Goal: Task Accomplishment & Management: Manage account settings

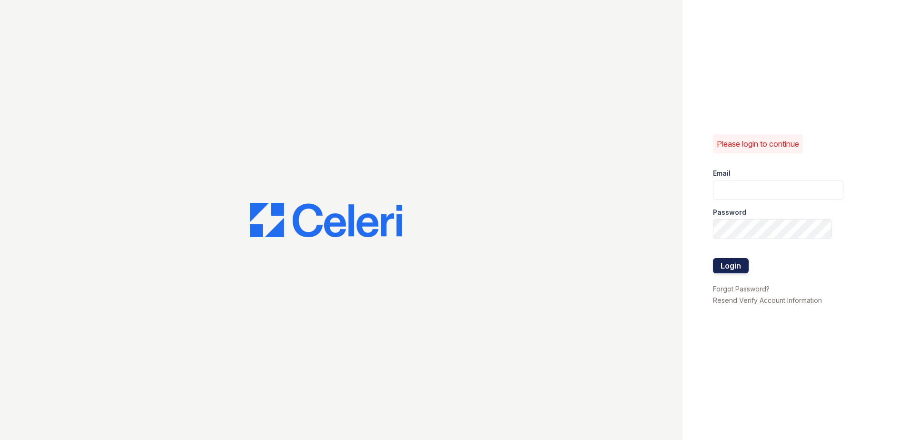
type input "[EMAIL_ADDRESS][DOMAIN_NAME]"
click at [728, 267] on button "Login" at bounding box center [731, 265] width 36 height 15
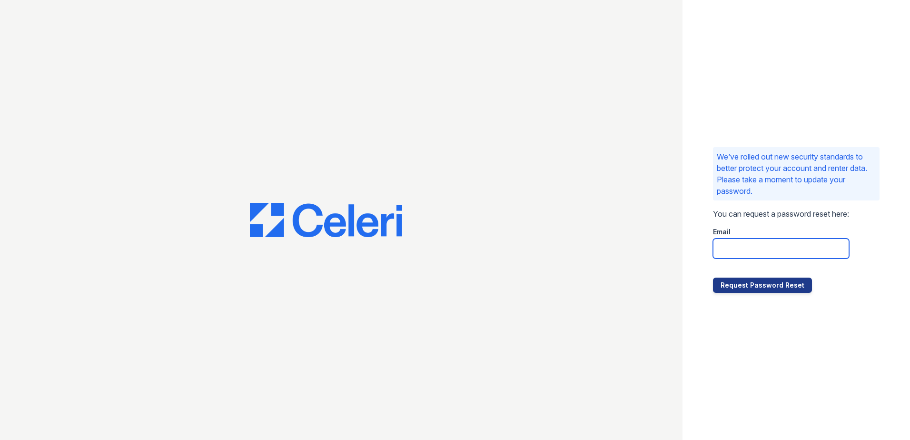
drag, startPoint x: 755, startPoint y: 247, endPoint x: 752, endPoint y: 241, distance: 7.2
click at [755, 247] on input "email" at bounding box center [781, 248] width 136 height 20
type input "[EMAIL_ADDRESS][DOMAIN_NAME]"
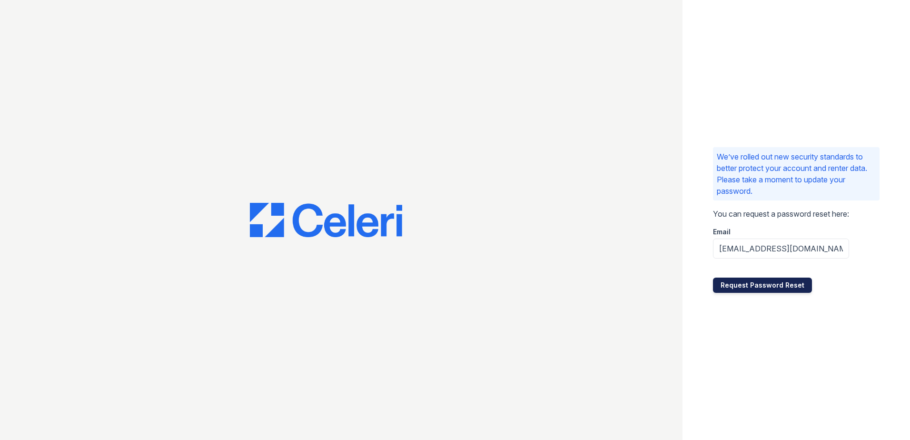
click at [749, 283] on button "Request Password Reset" at bounding box center [762, 284] width 99 height 15
